Goal: Information Seeking & Learning: Check status

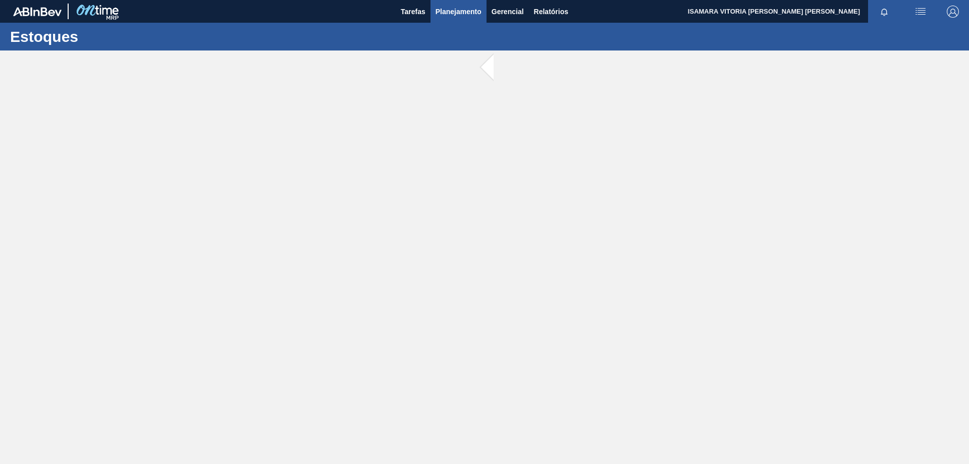
click at [475, 12] on span "Planejamento" at bounding box center [458, 12] width 46 height 12
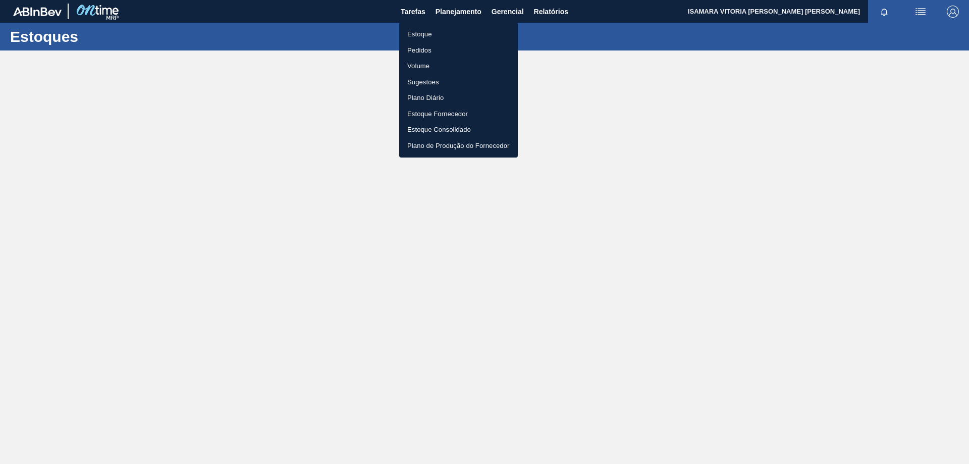
click at [428, 47] on li "Pedidos" at bounding box center [458, 50] width 119 height 16
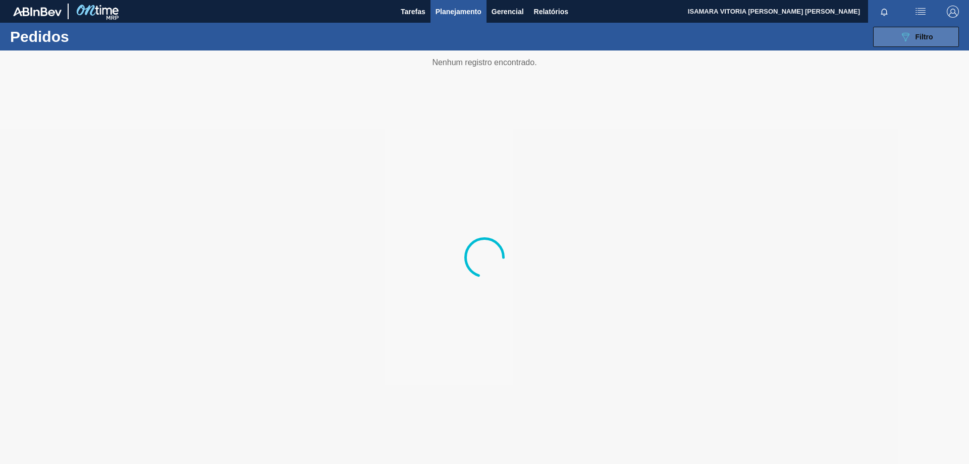
click at [947, 33] on button "089F7B8B-B2A5-4AFE-B5C0-19BA573D28AC Filtro" at bounding box center [916, 37] width 86 height 20
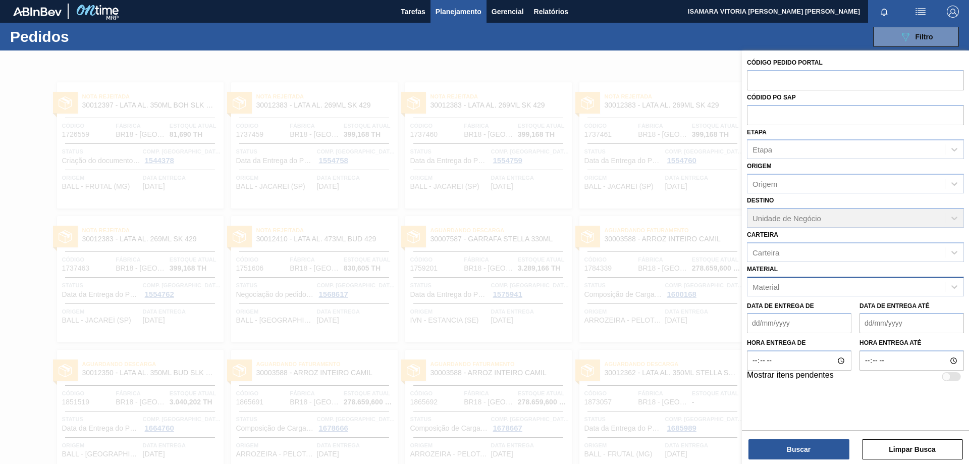
click at [831, 283] on div "Material" at bounding box center [845, 286] width 197 height 15
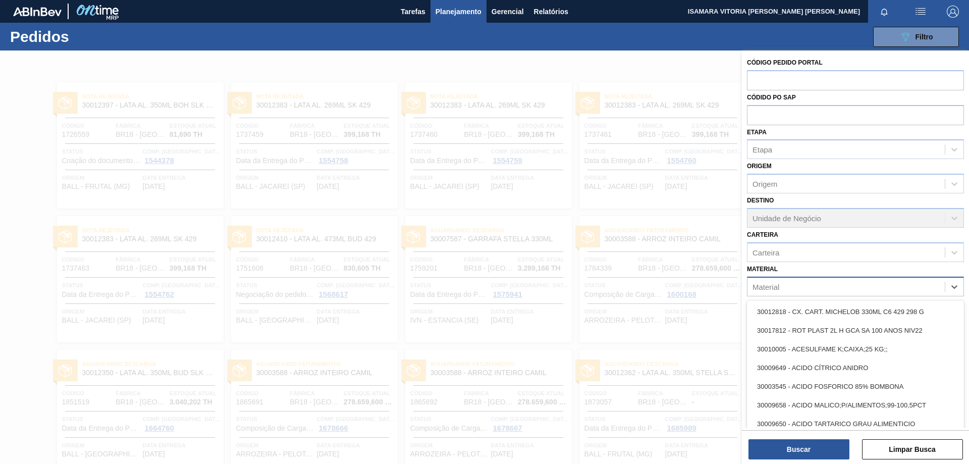
paste input "30030691"
type input "30030691"
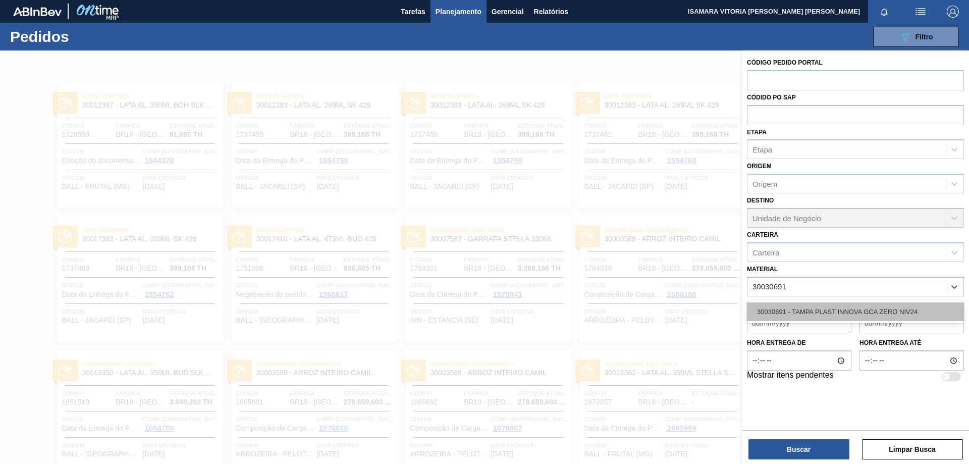
click at [815, 314] on div "30030691 - TAMPA PLAST INNOVA GCA ZERO NIV24" at bounding box center [855, 311] width 217 height 19
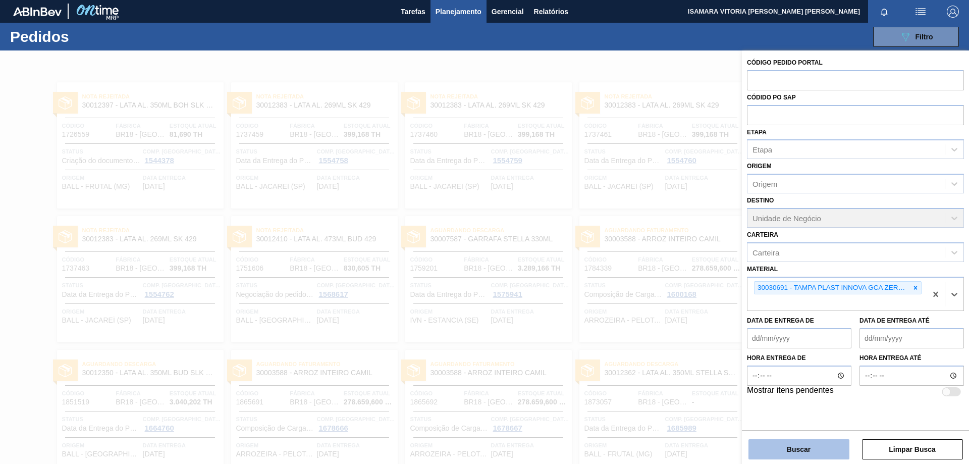
click at [800, 449] on button "Buscar" at bounding box center [798, 449] width 101 height 20
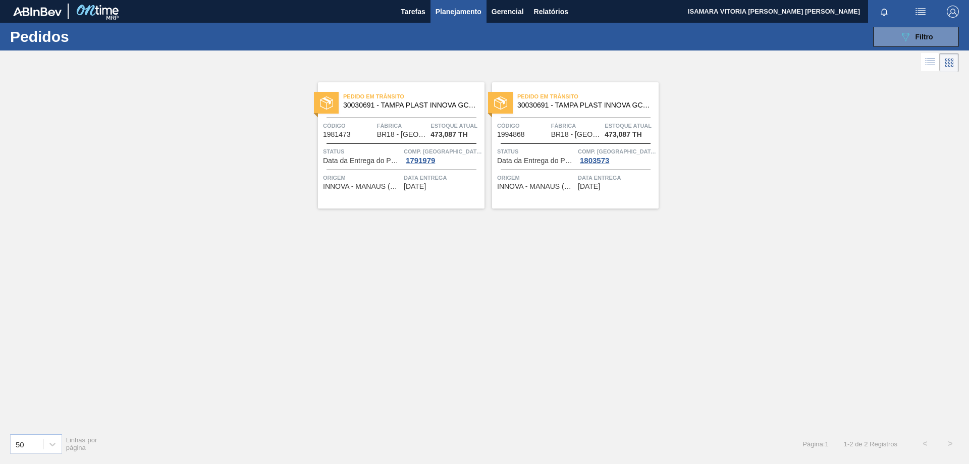
click at [426, 186] on span "[DATE]" at bounding box center [415, 187] width 22 height 8
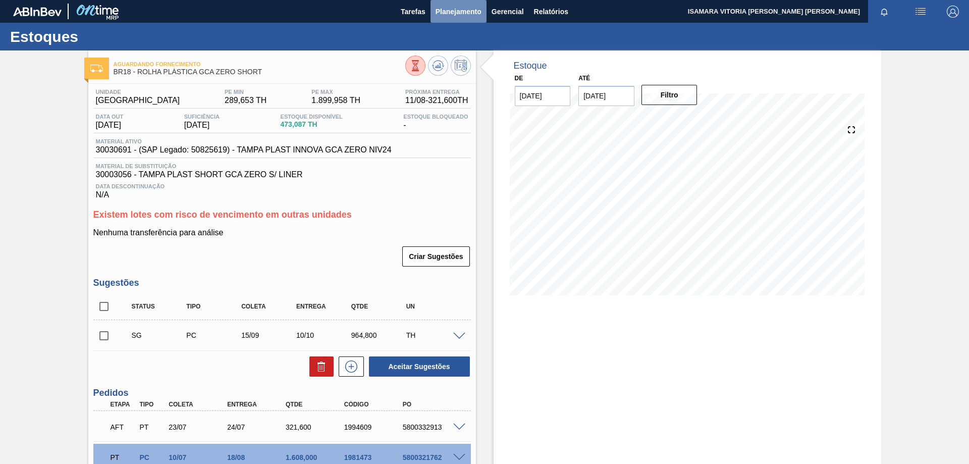
click at [460, 7] on span "Planejamento" at bounding box center [458, 12] width 46 height 12
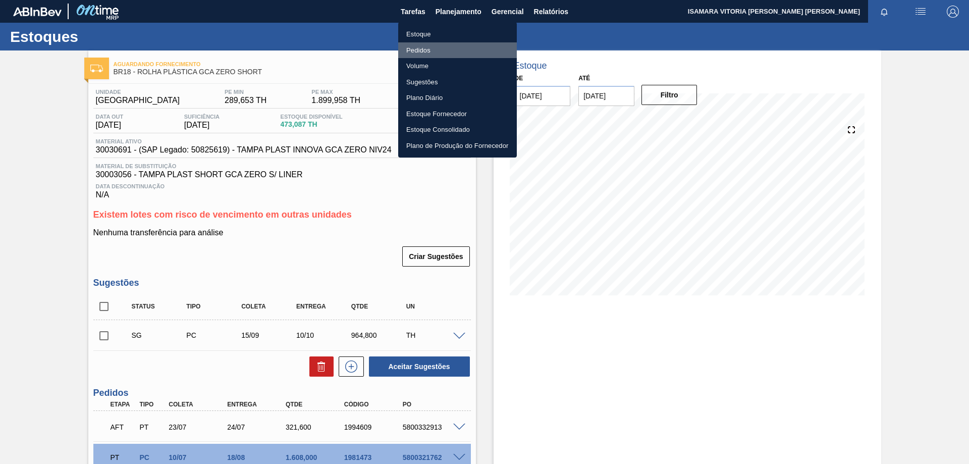
click at [428, 52] on li "Pedidos" at bounding box center [457, 50] width 119 height 16
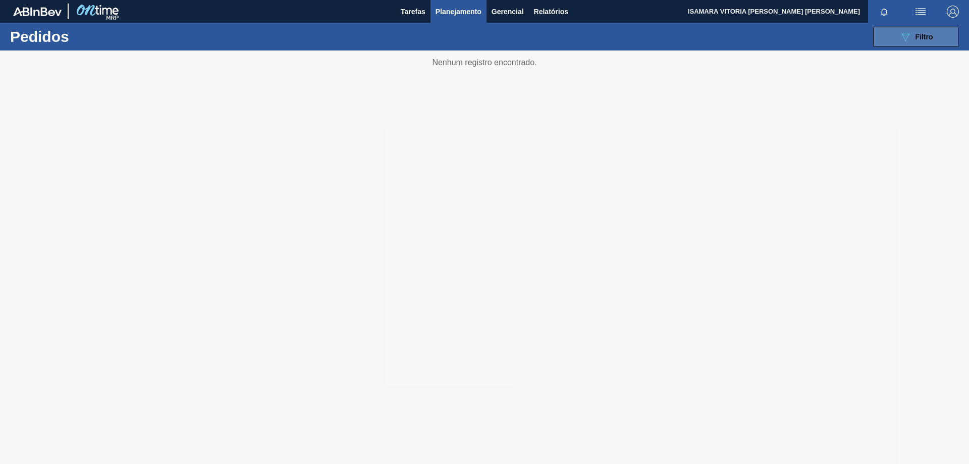
click at [932, 42] on button "089F7B8B-B2A5-4AFE-B5C0-19BA573D28AC Filtro" at bounding box center [916, 37] width 86 height 20
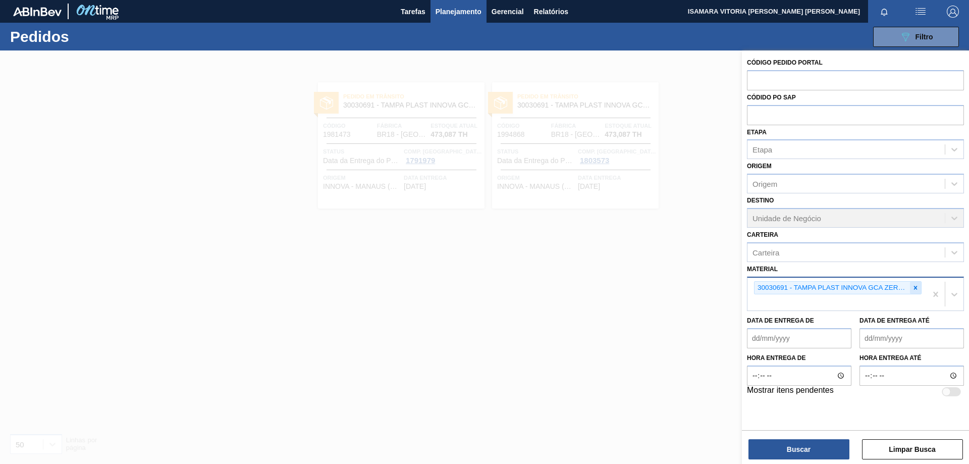
click at [910, 289] on div at bounding box center [915, 288] width 11 height 13
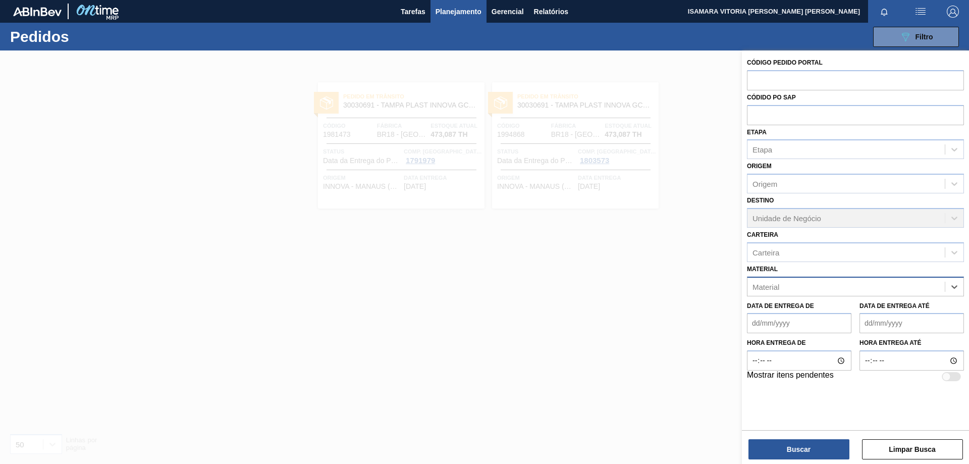
paste input "30030369"
type input "30030369"
click at [811, 319] on div "30030369 - ROT PLAST 1L H PC BLACK NIV24" at bounding box center [855, 311] width 217 height 19
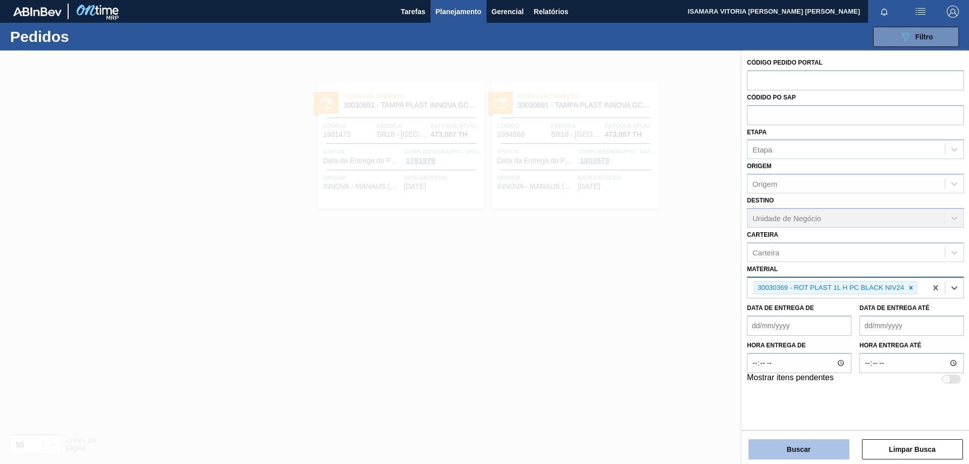
click at [795, 449] on button "Buscar" at bounding box center [798, 449] width 101 height 20
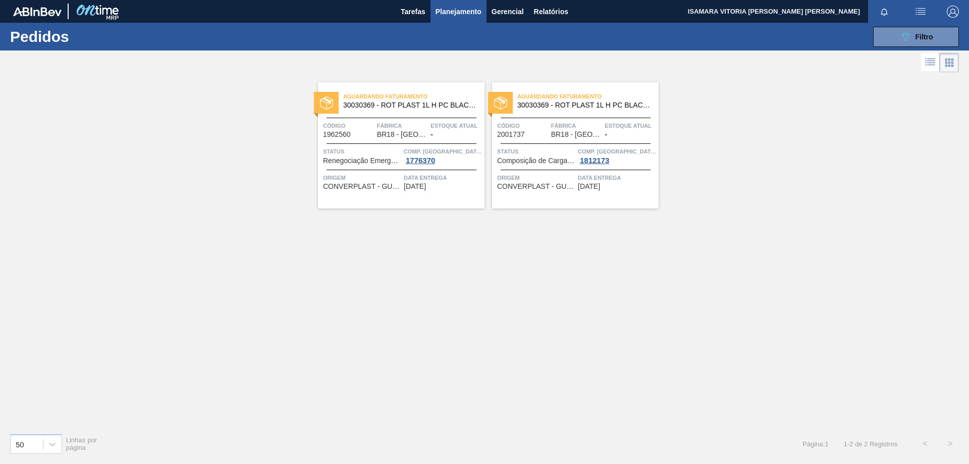
click at [455, 174] on span "Data entrega" at bounding box center [443, 178] width 78 height 10
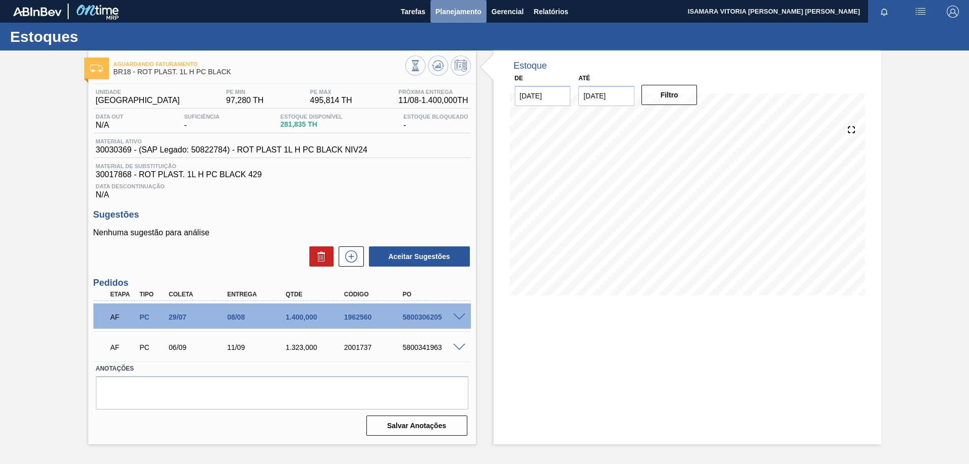
click at [465, 8] on span "Planejamento" at bounding box center [458, 12] width 46 height 12
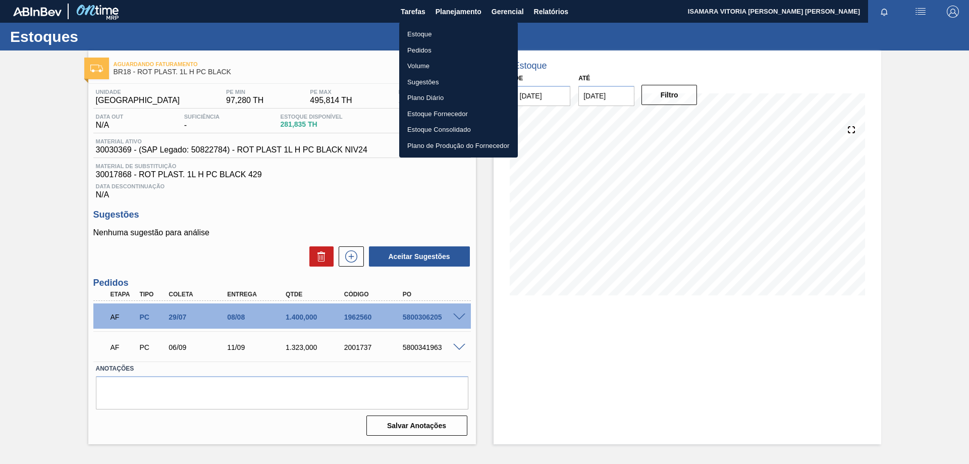
click at [860, 107] on div at bounding box center [484, 232] width 969 height 464
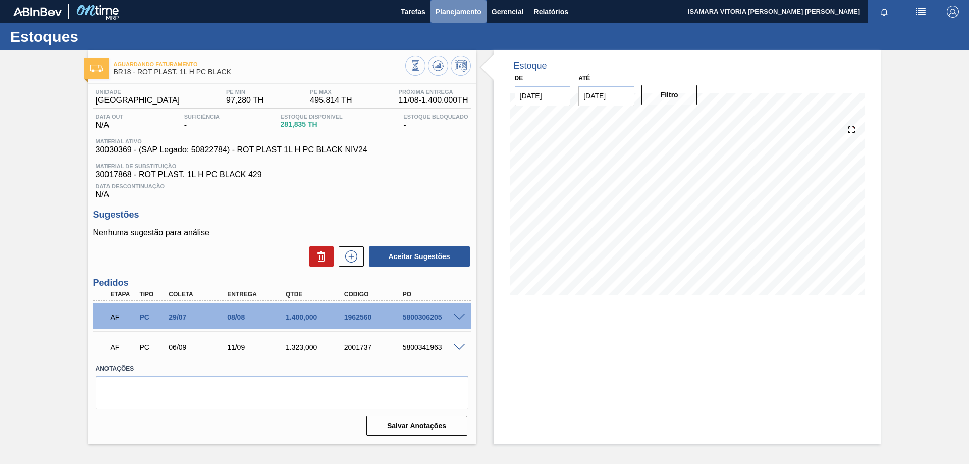
click at [434, 9] on button "Planejamento" at bounding box center [458, 11] width 56 height 23
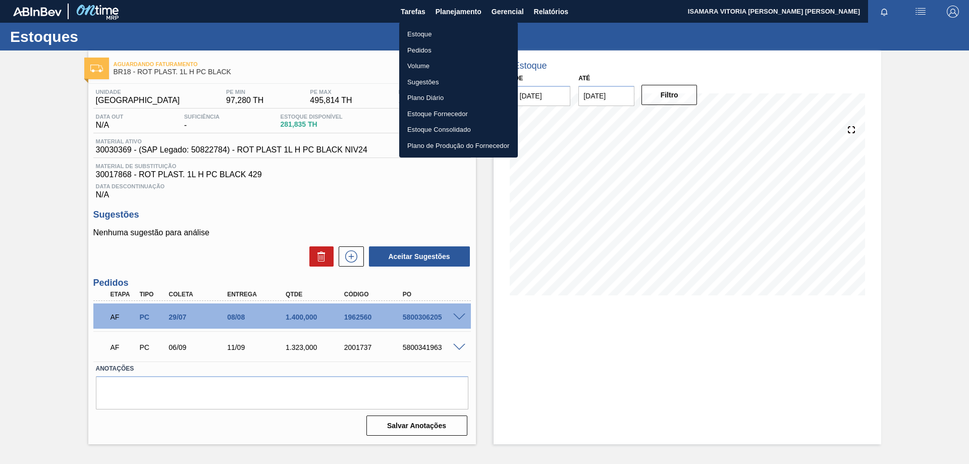
click at [427, 43] on li "Pedidos" at bounding box center [458, 50] width 119 height 16
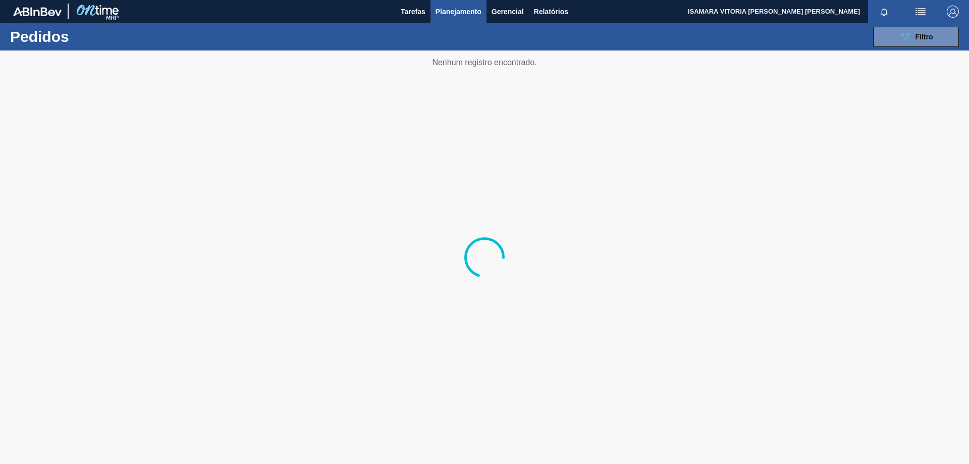
click at [898, 47] on div "089F7B8B-B2A5-4AFE-B5C0-19BA573D28AC Filtro Código Pedido Portal Códido PO SAP …" at bounding box center [562, 37] width 803 height 30
click at [906, 42] on icon "089F7B8B-B2A5-4AFE-B5C0-19BA573D28AC" at bounding box center [905, 37] width 12 height 12
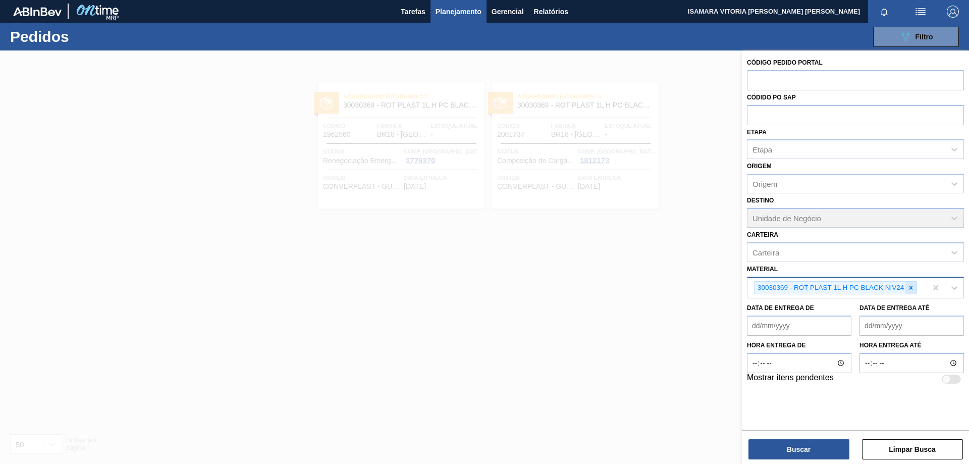
click at [912, 289] on icon at bounding box center [911, 288] width 4 height 4
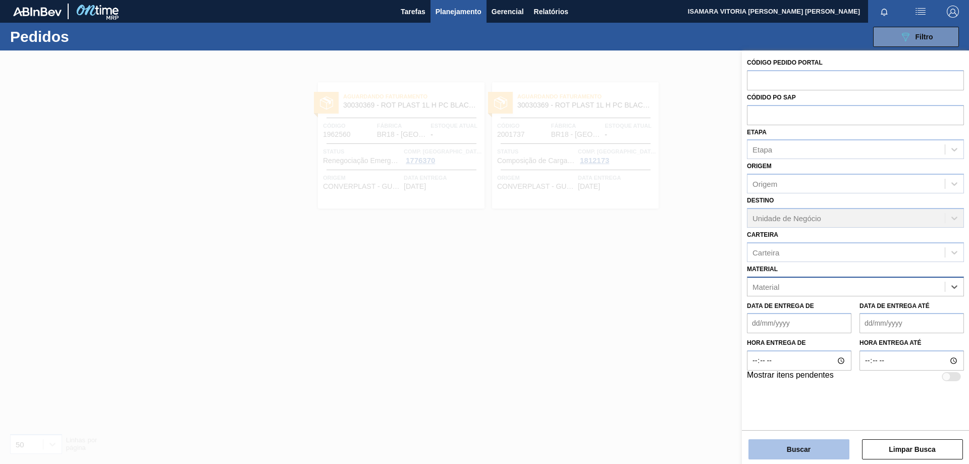
click at [801, 443] on button "Buscar" at bounding box center [798, 449] width 101 height 20
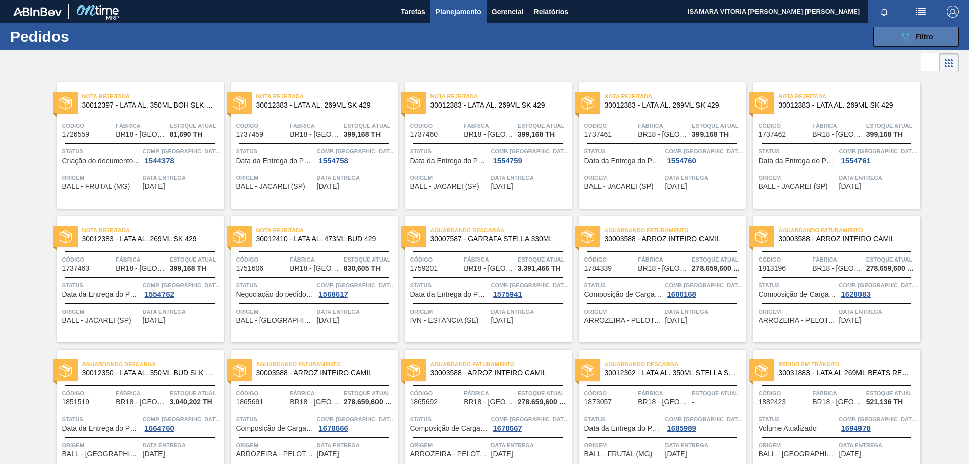
click at [927, 31] on div "089F7B8B-B2A5-4AFE-B5C0-19BA573D28AC Filtro" at bounding box center [916, 37] width 34 height 12
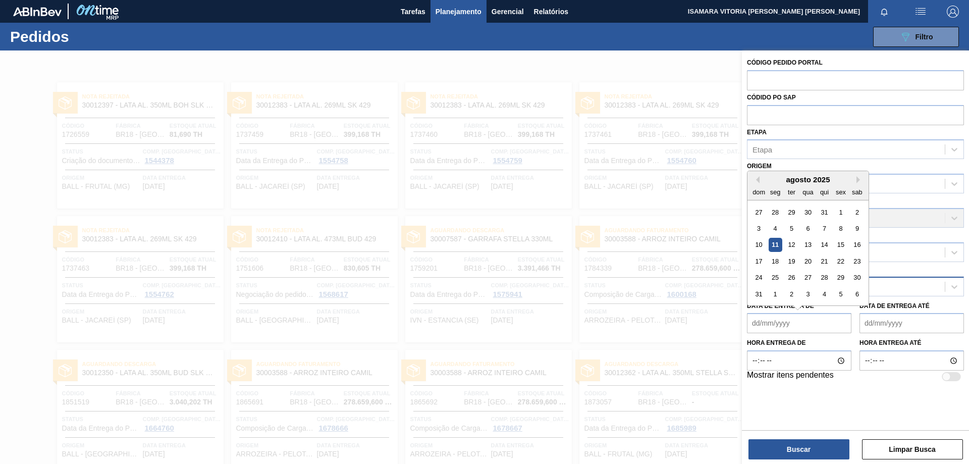
click at [804, 326] on de "Data de Entrega de" at bounding box center [799, 323] width 104 height 20
click at [840, 214] on div "1" at bounding box center [841, 212] width 14 height 14
type de "[DATE]"
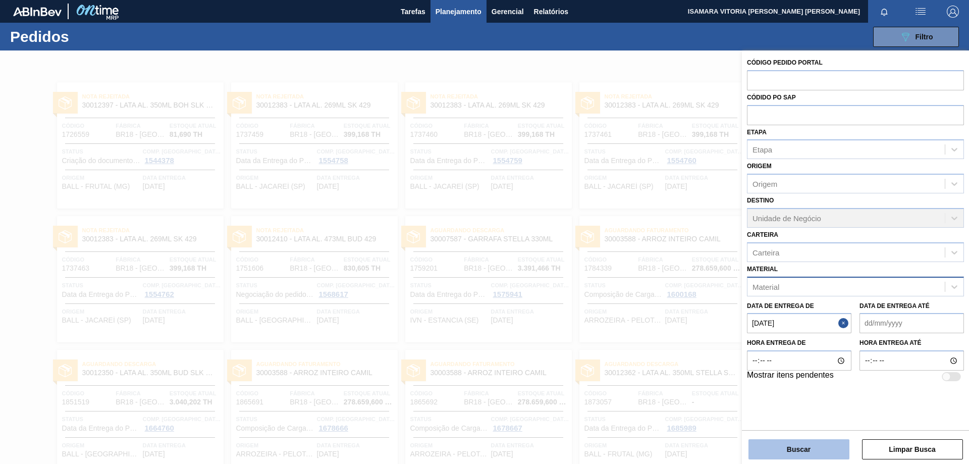
click at [815, 454] on button "Buscar" at bounding box center [798, 449] width 101 height 20
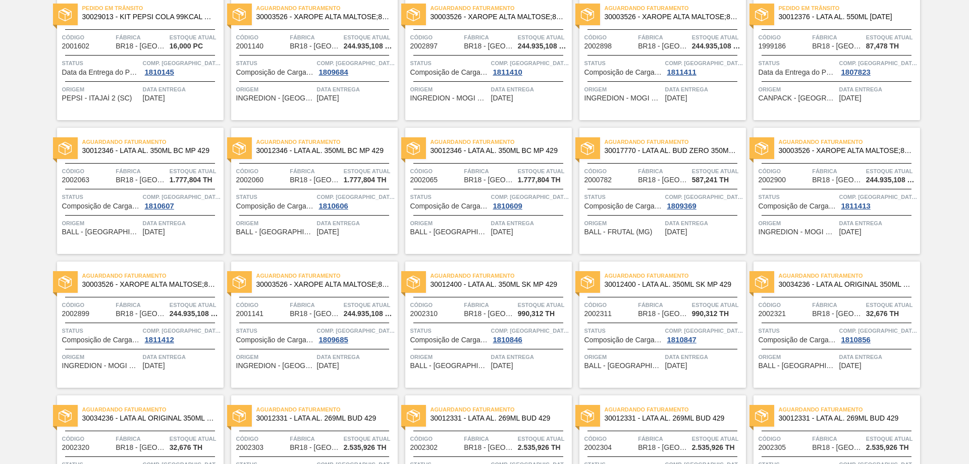
scroll to position [986, 0]
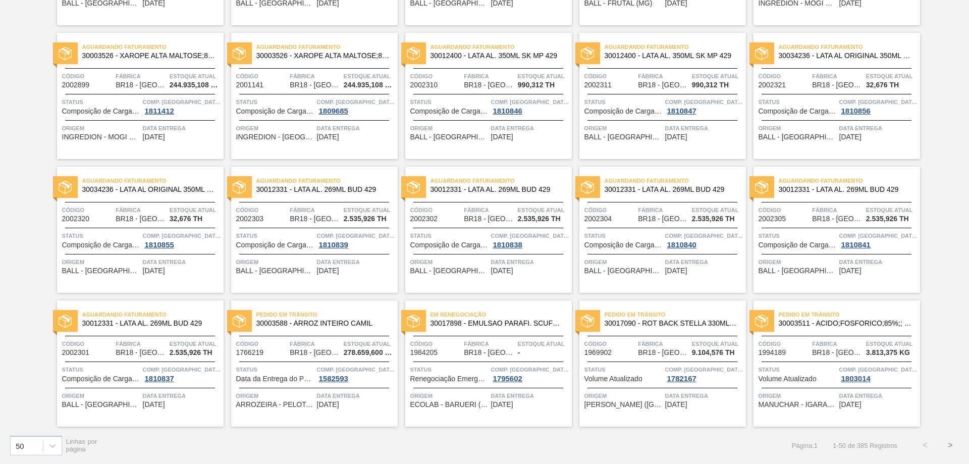
click at [951, 445] on button ">" at bounding box center [950, 444] width 25 height 25
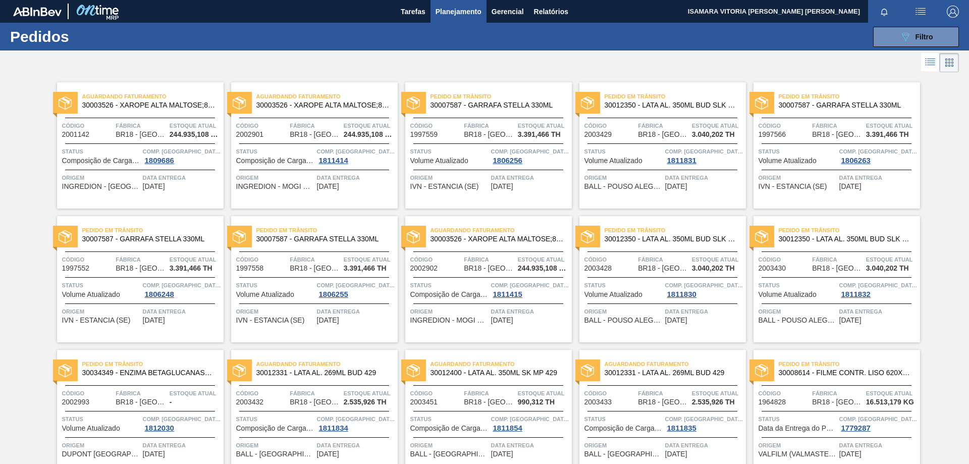
scroll to position [202, 0]
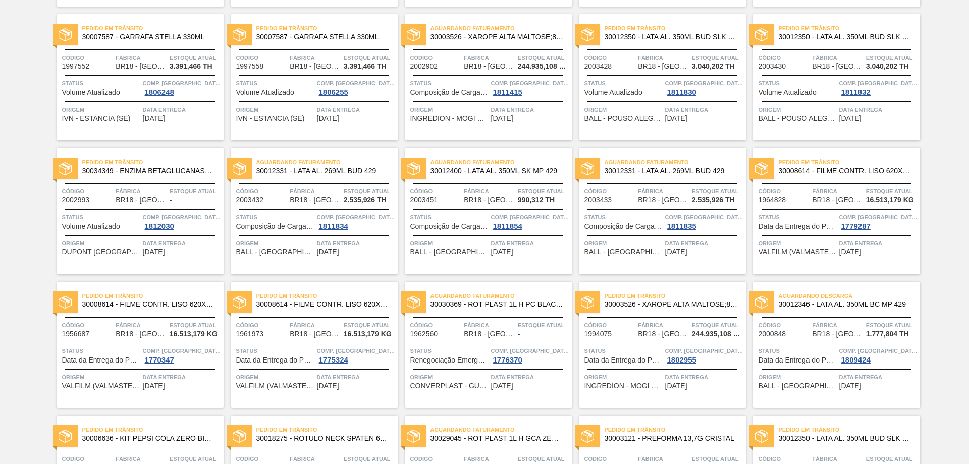
click at [178, 248] on span "Data entrega" at bounding box center [182, 243] width 78 height 10
